Goal: Participate in discussion: Engage in conversation with other users on a specific topic

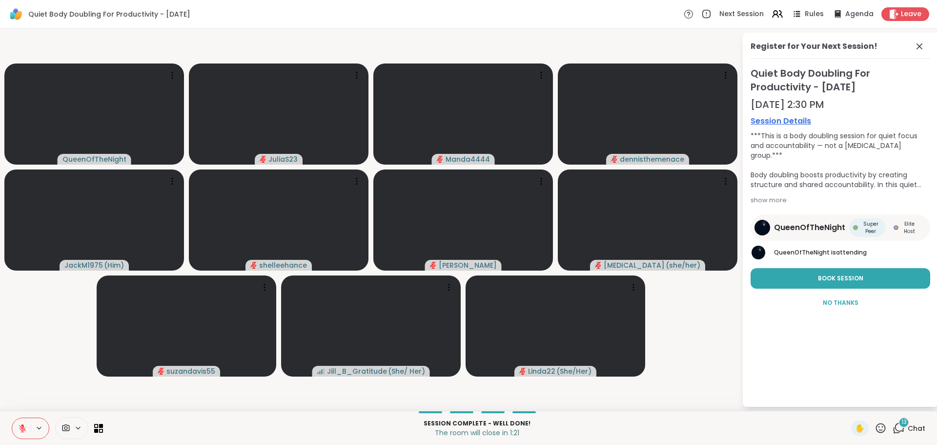
click at [902, 424] on span "13" at bounding box center [904, 422] width 5 height 8
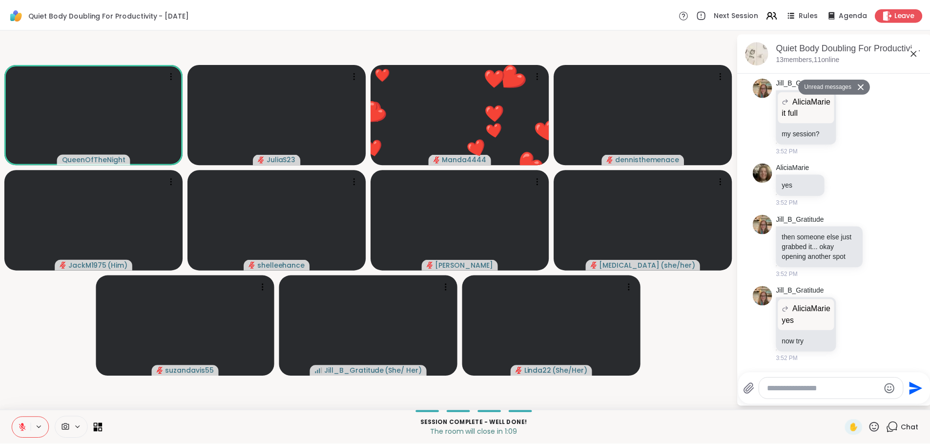
scroll to position [2739, 0]
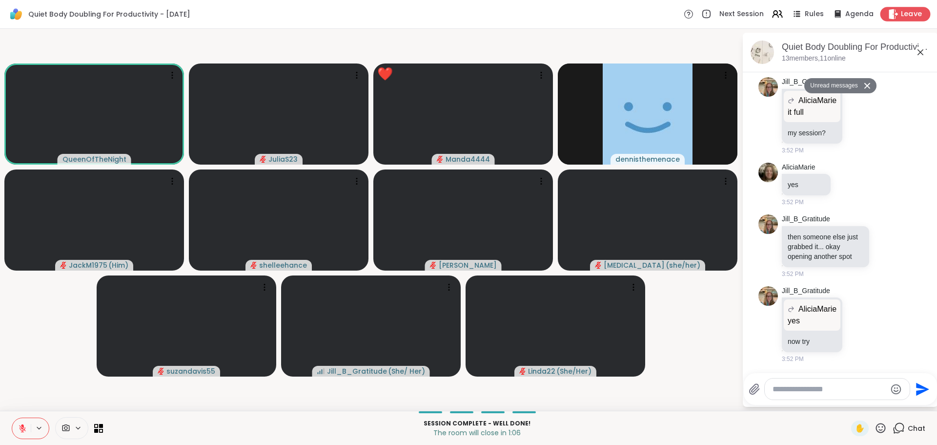
click at [892, 14] on icon at bounding box center [894, 14] width 10 height 10
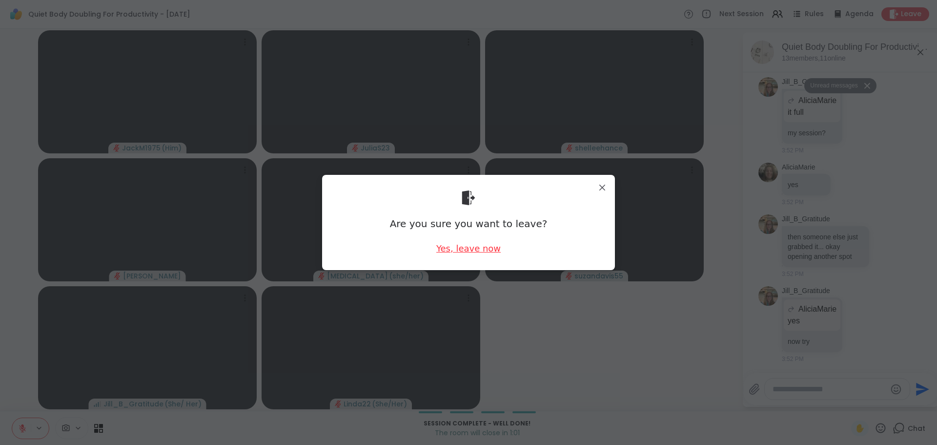
click at [466, 248] on div "Yes, leave now" at bounding box center [468, 248] width 64 height 12
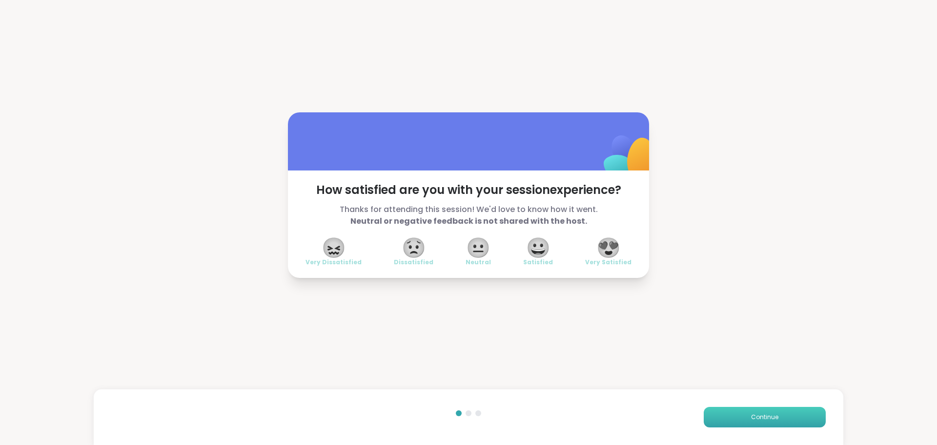
click at [730, 417] on button "Continue" at bounding box center [765, 417] width 122 height 21
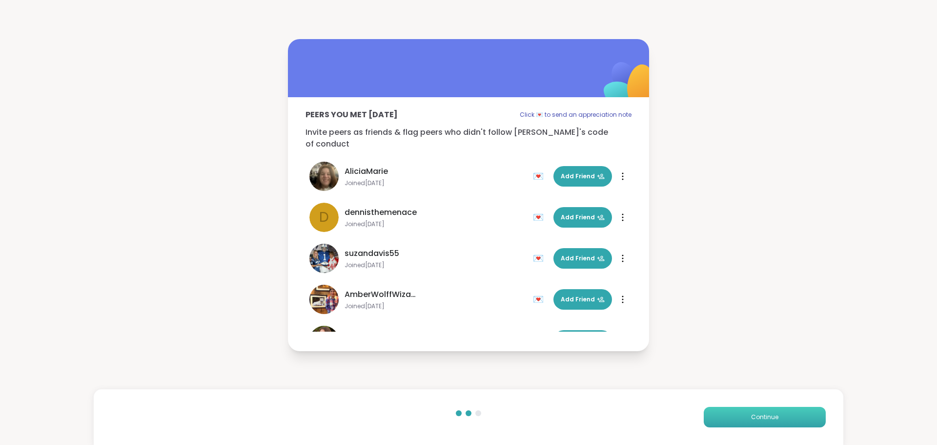
click at [730, 417] on button "Continue" at bounding box center [765, 417] width 122 height 21
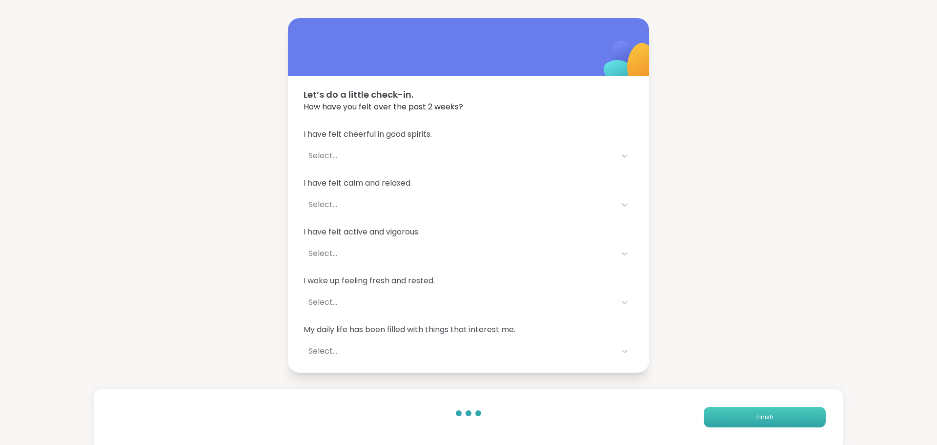
click at [730, 417] on button "Finish" at bounding box center [765, 417] width 122 height 21
